Goal: Task Accomplishment & Management: Complete application form

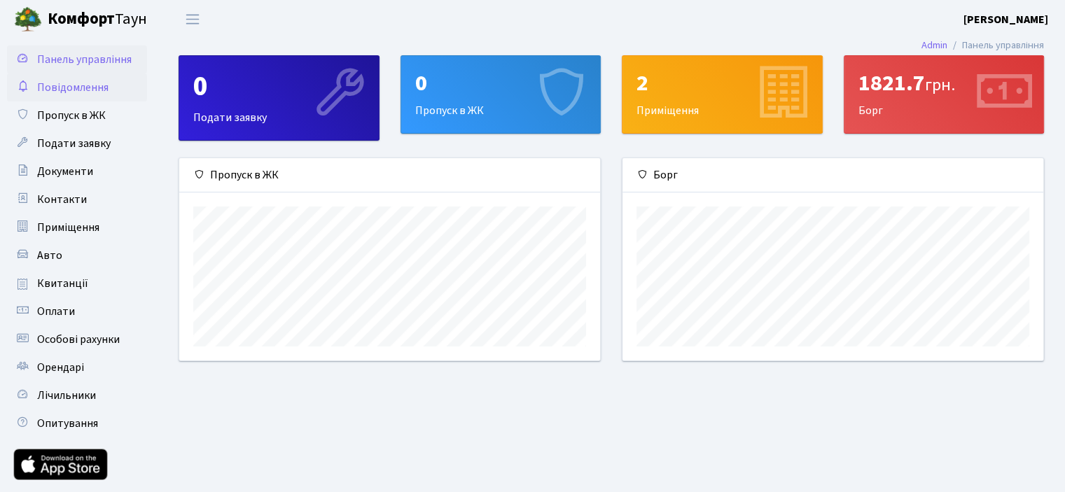
scroll to position [202, 420]
click at [98, 113] on span "Пропуск в ЖК" at bounding box center [71, 115] width 69 height 15
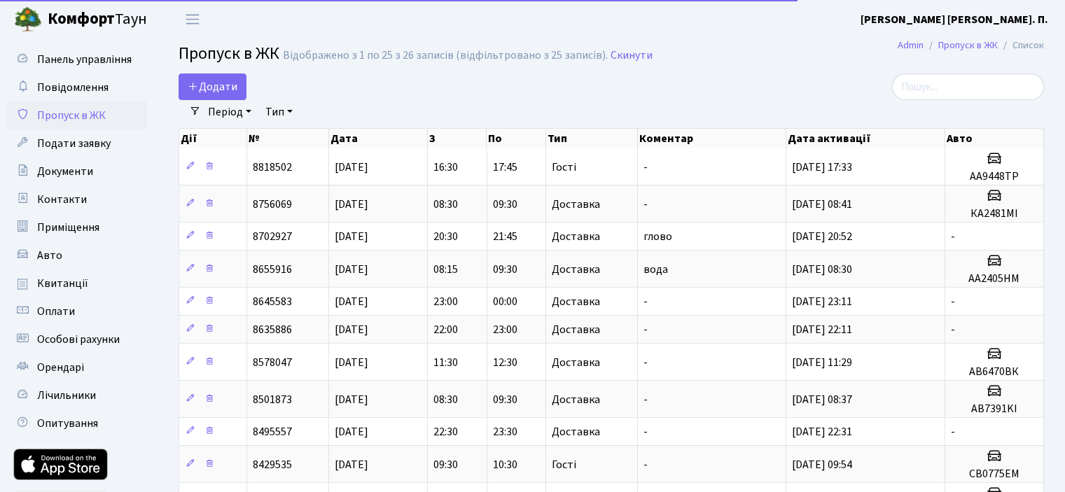
select select "25"
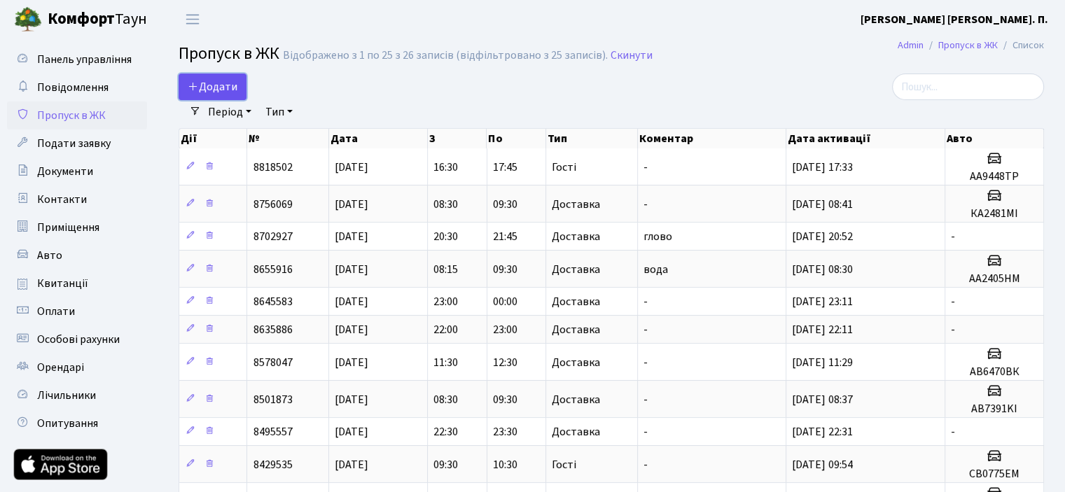
click at [223, 85] on span "Додати" at bounding box center [213, 86] width 50 height 15
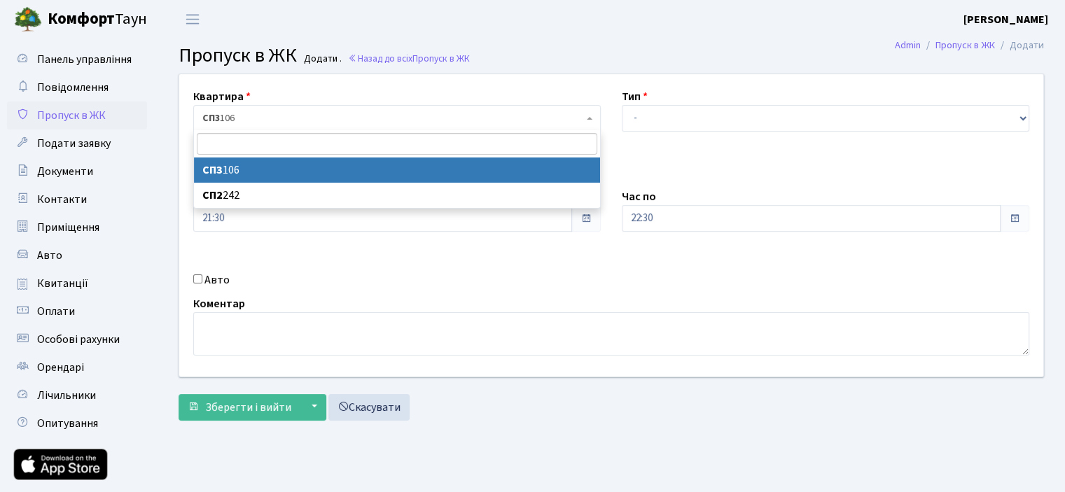
click at [303, 113] on span "СП3 106" at bounding box center [392, 118] width 381 height 14
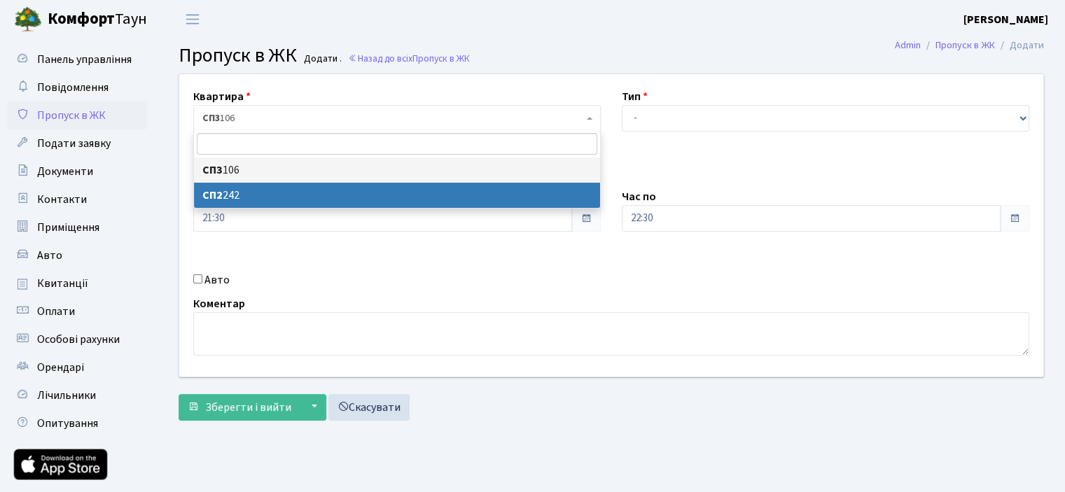
select select "20492"
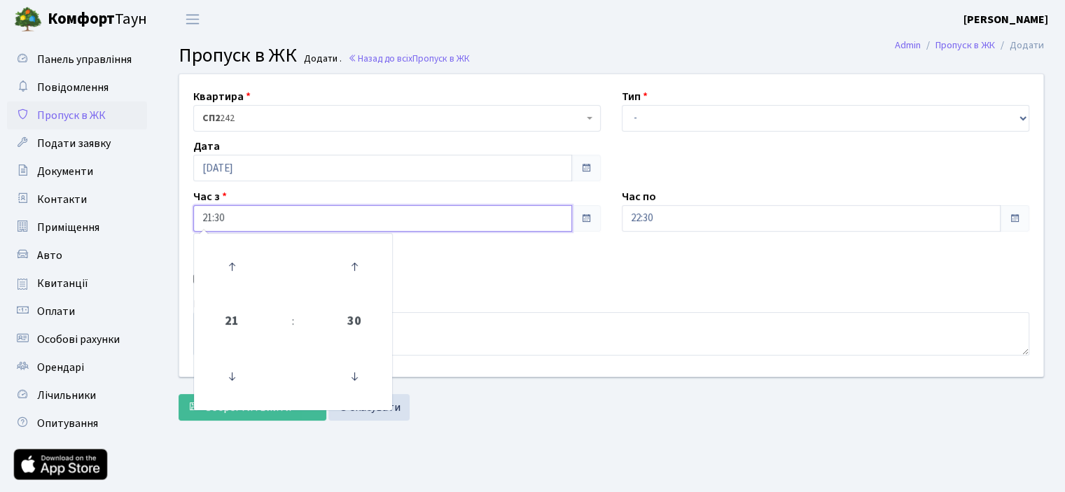
click at [230, 219] on input "21:30" at bounding box center [382, 218] width 379 height 27
type input "2"
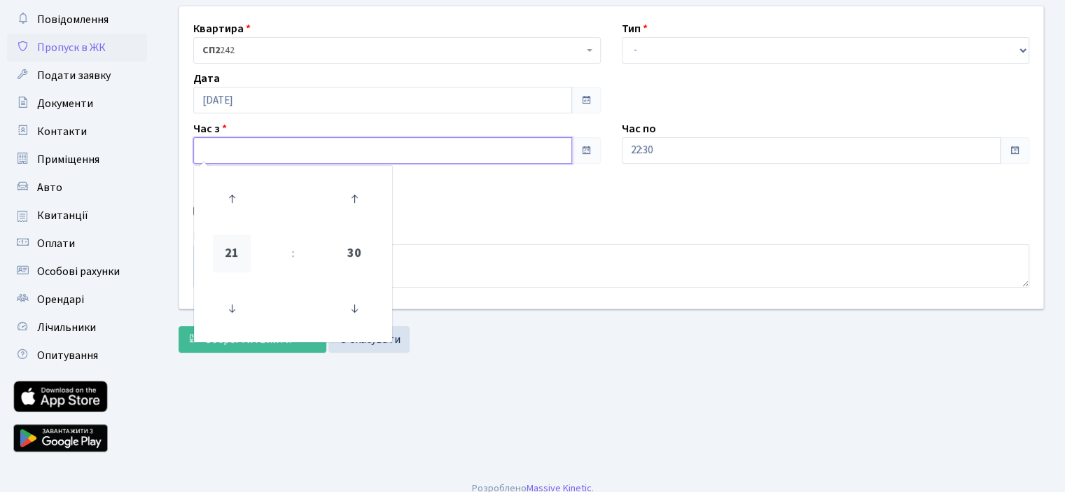
scroll to position [70, 0]
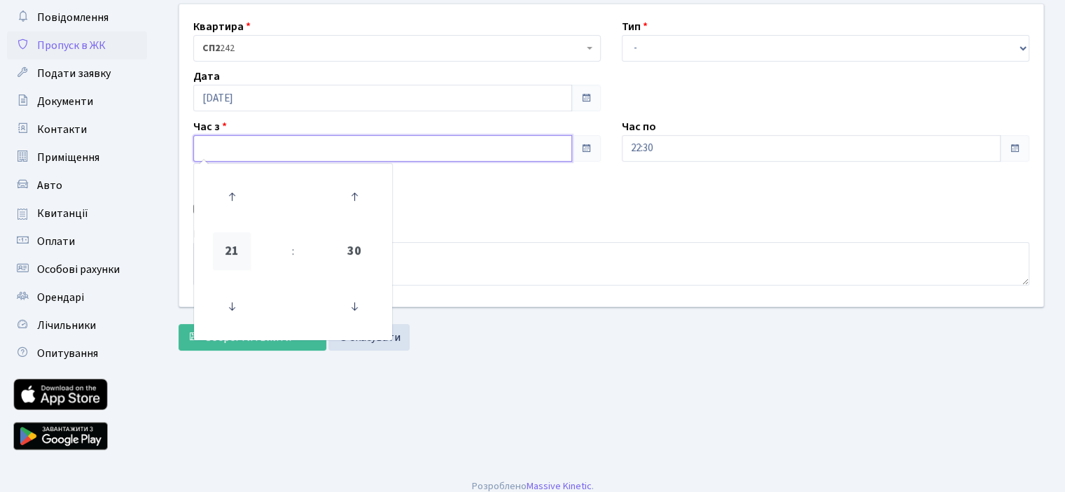
click at [238, 249] on span "21" at bounding box center [232, 252] width 38 height 38
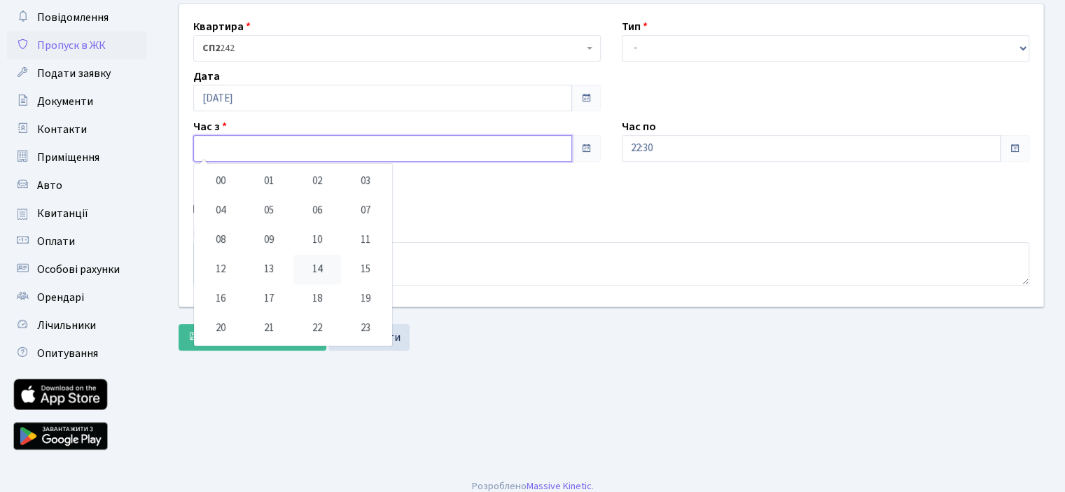
scroll to position [82, 0]
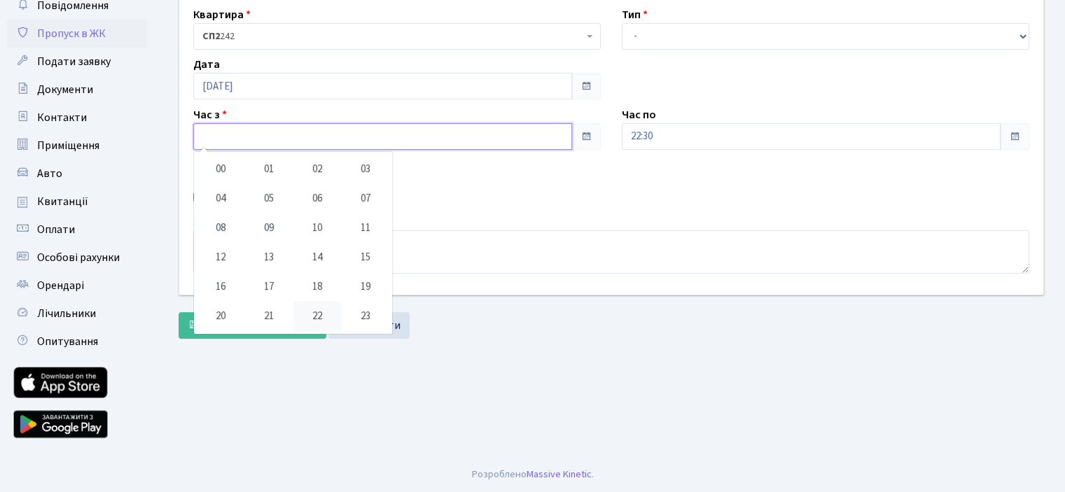
click at [314, 312] on td "22" at bounding box center [317, 316] width 48 height 29
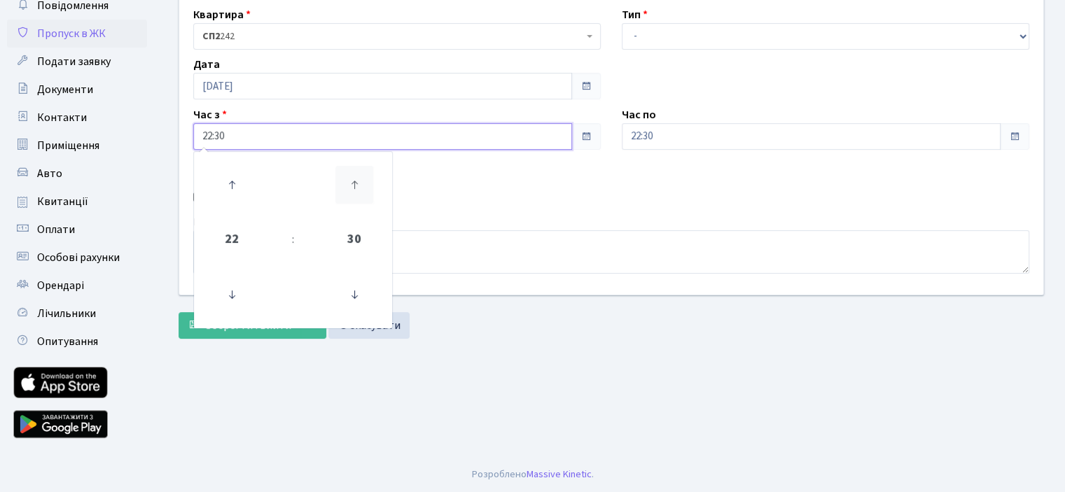
click at [354, 171] on icon at bounding box center [355, 185] width 38 height 38
click at [358, 288] on icon at bounding box center [355, 295] width 38 height 38
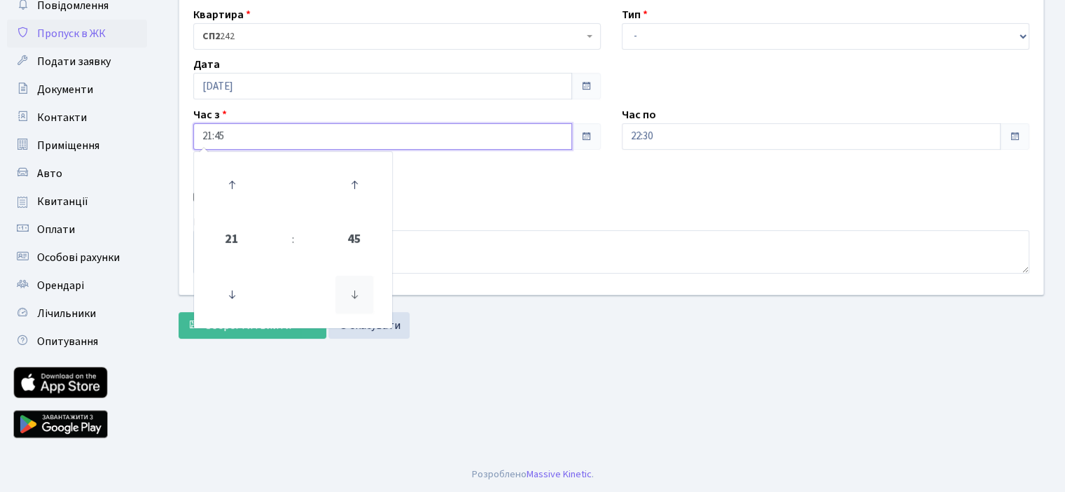
click at [358, 288] on icon at bounding box center [355, 295] width 38 height 38
click at [359, 181] on icon at bounding box center [355, 185] width 38 height 38
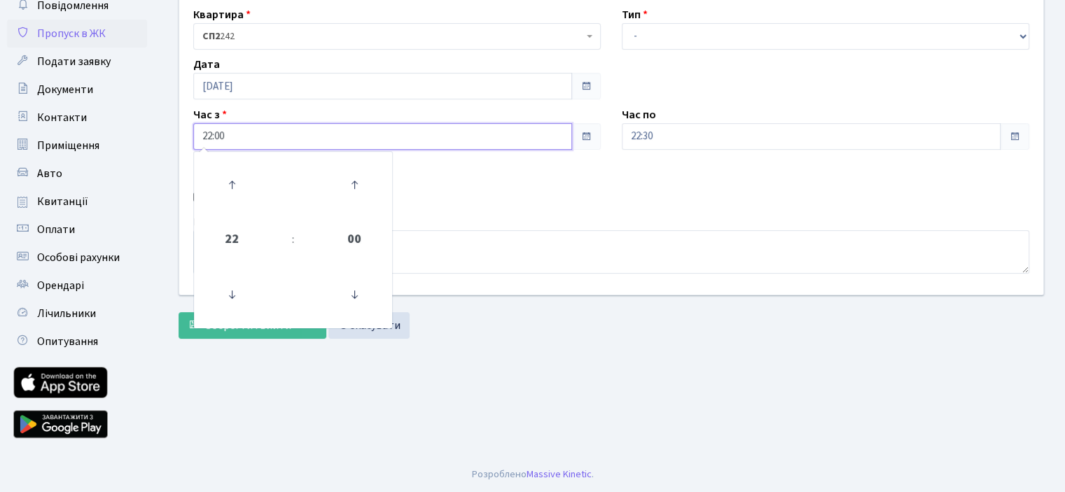
type input "22:00"
click at [594, 173] on div "Квартира <b>СП3</b>&nbsp;&nbsp;&nbsp;106 <b>СП2</b>&nbsp;&nbsp;&nbsp;242 СП2 24…" at bounding box center [611, 143] width 885 height 303
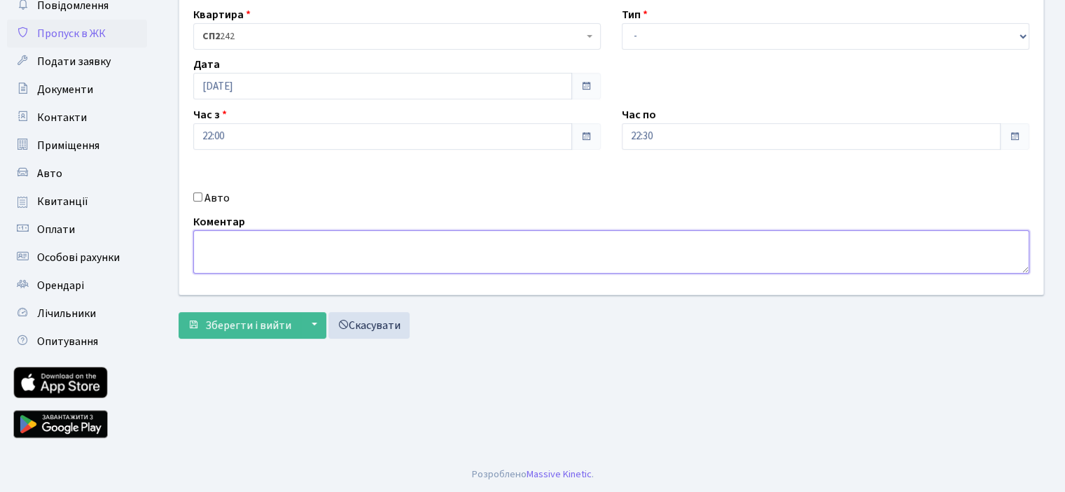
click at [205, 244] on textarea at bounding box center [611, 251] width 836 height 43
type textarea "Курьерская доставка"
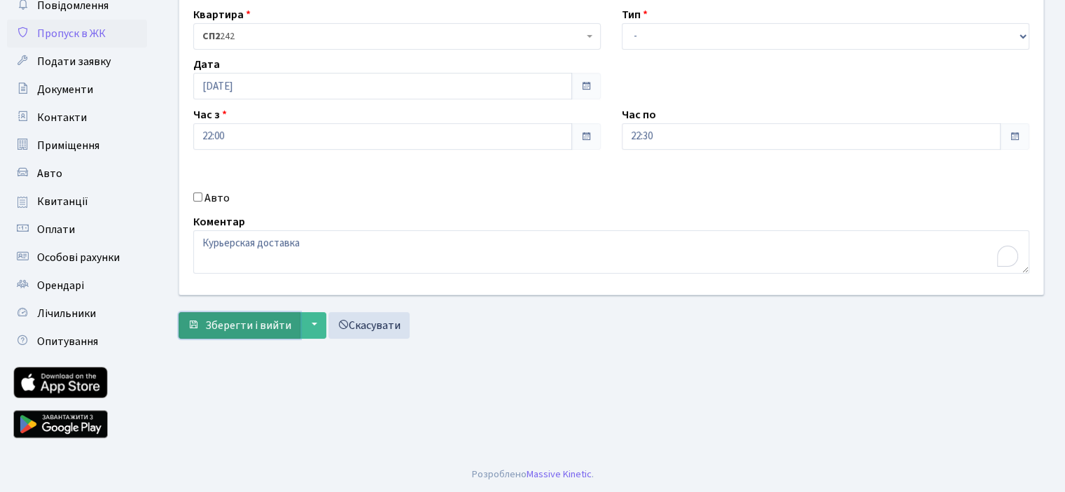
click at [226, 319] on span "Зберегти і вийти" at bounding box center [248, 325] width 86 height 15
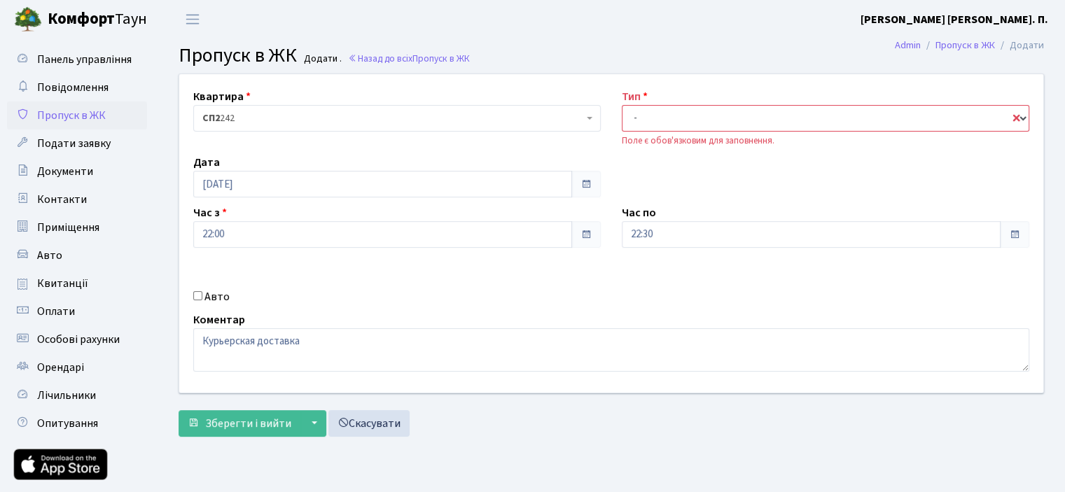
click at [651, 124] on select "- Доставка Таксі Гості Сервіс" at bounding box center [826, 118] width 408 height 27
select select "1"
click at [622, 105] on select "- Доставка Таксі Гості Сервіс" at bounding box center [826, 118] width 408 height 27
click at [256, 422] on span "Зберегти і вийти" at bounding box center [248, 423] width 86 height 15
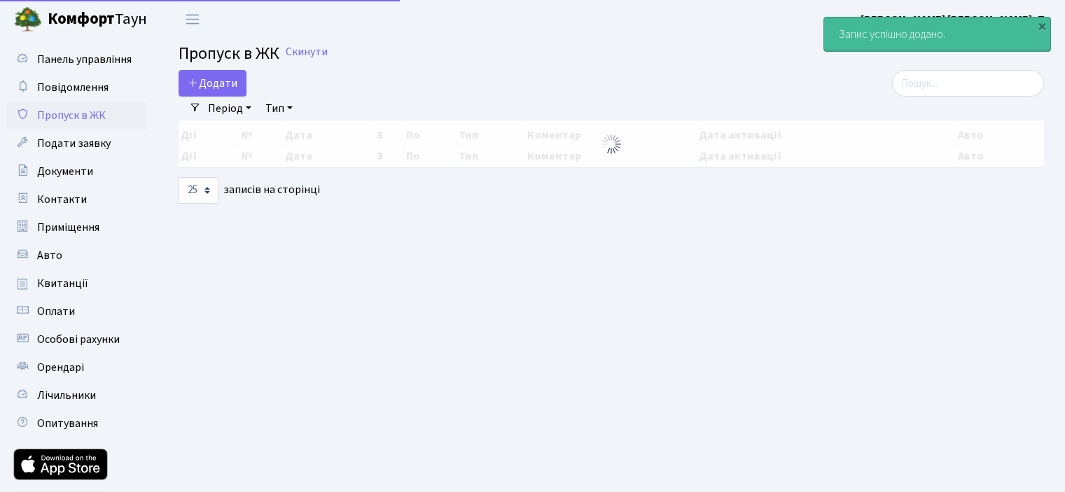
select select "25"
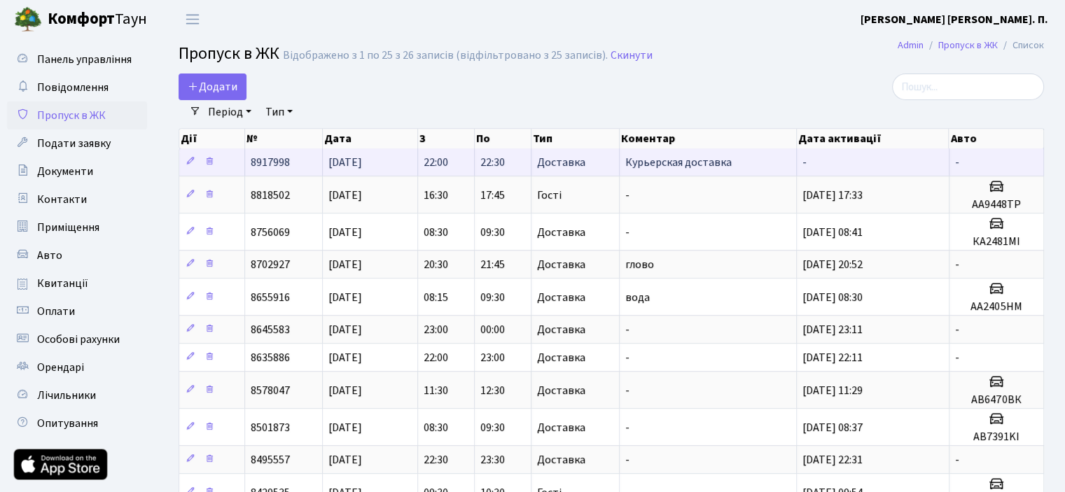
click at [843, 154] on td "-" at bounding box center [873, 162] width 152 height 27
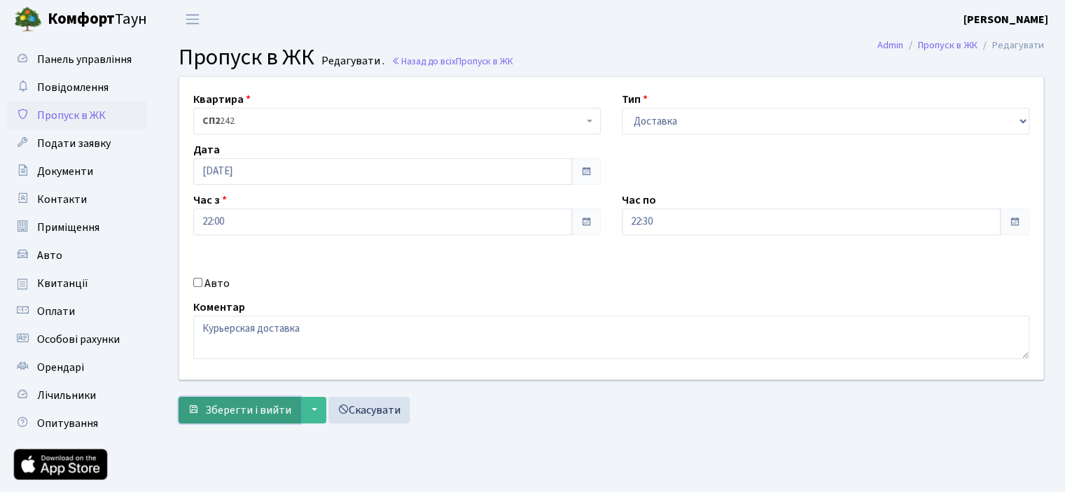
click at [228, 403] on span "Зберегти і вийти" at bounding box center [248, 410] width 86 height 15
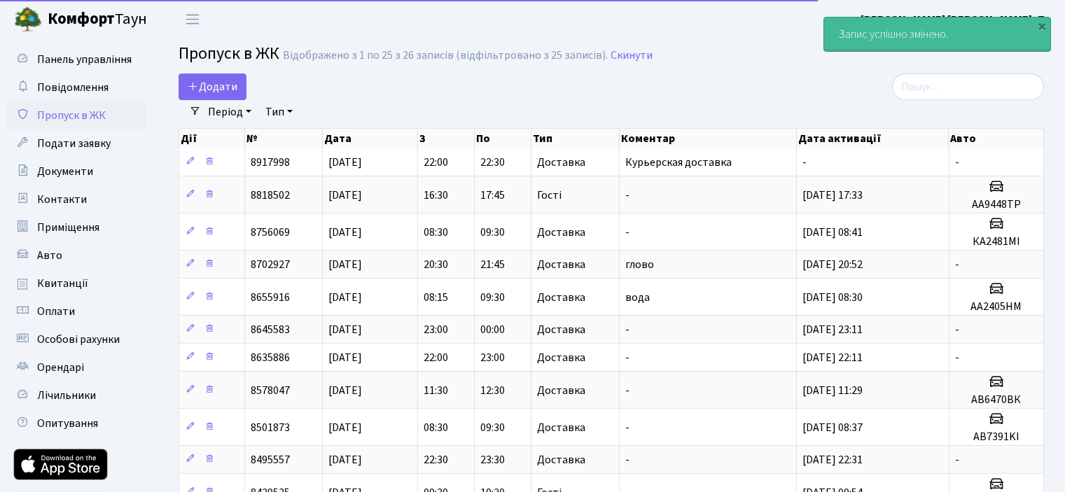
select select "25"
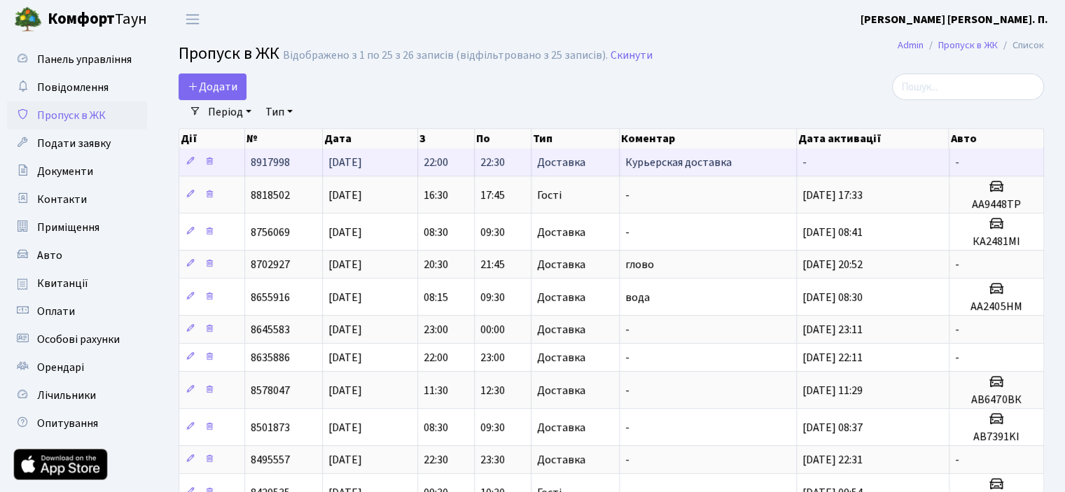
click at [831, 159] on td "-" at bounding box center [873, 162] width 152 height 27
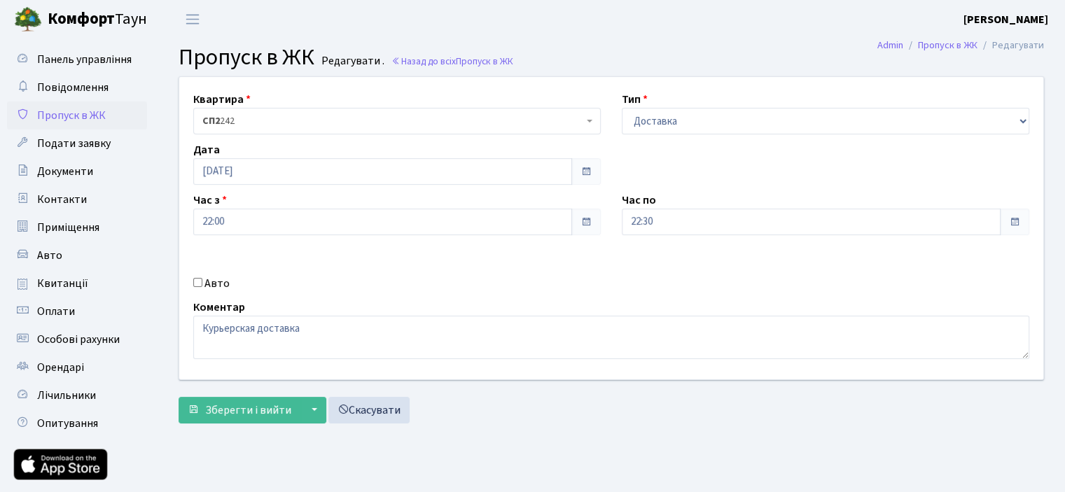
click at [112, 106] on link "Пропуск в ЖК" at bounding box center [77, 116] width 140 height 28
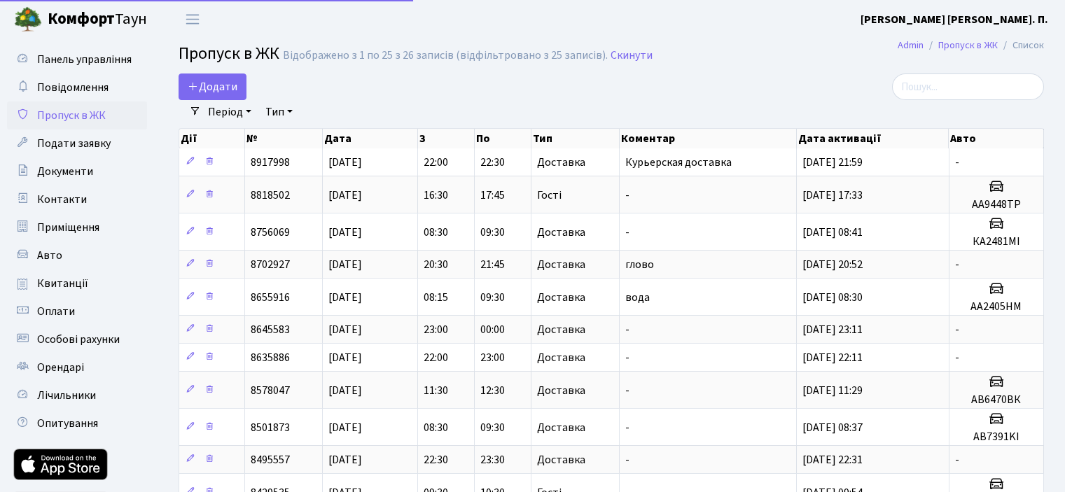
select select "25"
